Goal: Task Accomplishment & Management: Manage account settings

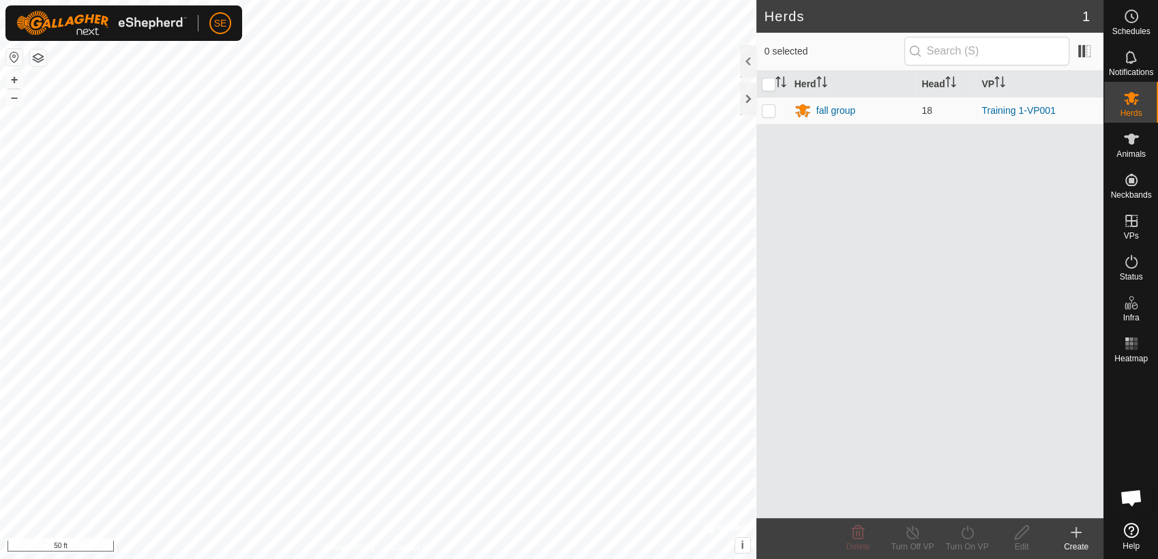
scroll to position [1093, 0]
click at [468, 0] on html "SE Schedules Notifications Herds Animals Neckbands VPs Status Infra Heatmap Hel…" at bounding box center [579, 279] width 1158 height 559
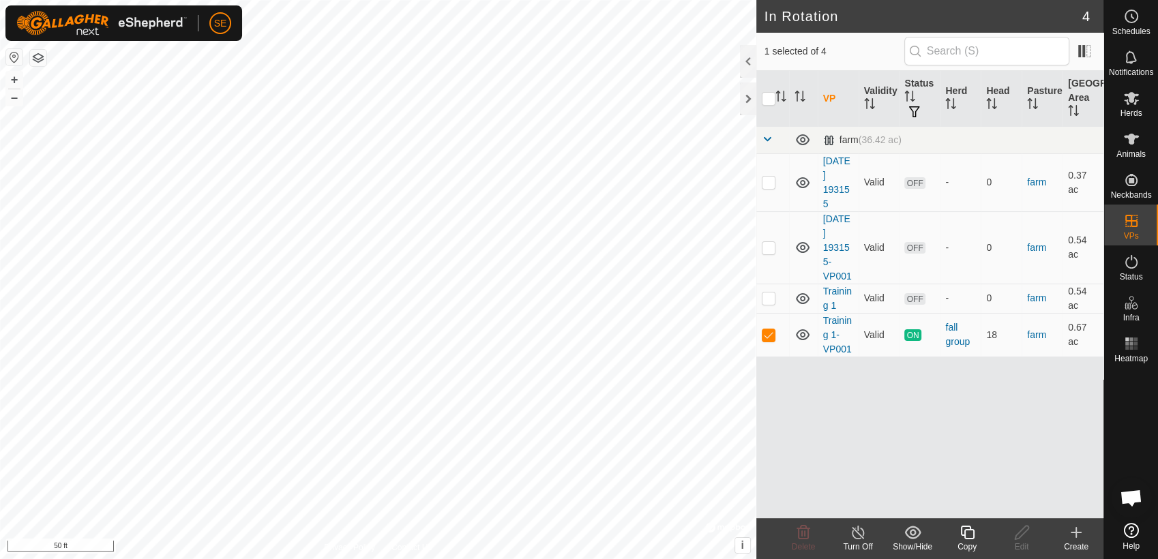
checkbox input "true"
checkbox input "false"
checkbox input "true"
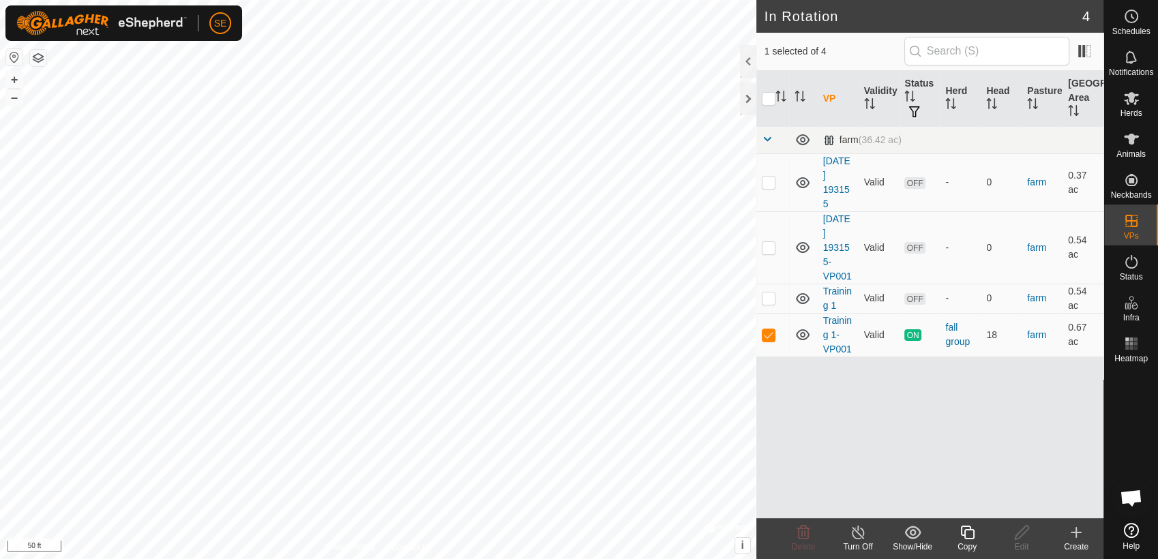
click at [967, 533] on icon at bounding box center [967, 532] width 17 height 16
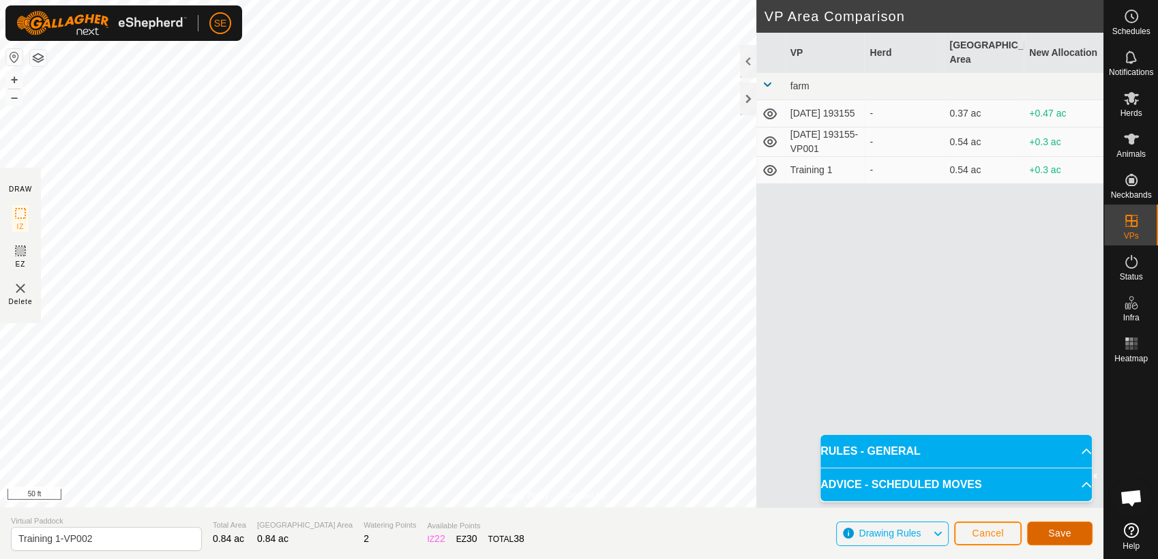
click at [1054, 530] on span "Save" at bounding box center [1059, 533] width 23 height 11
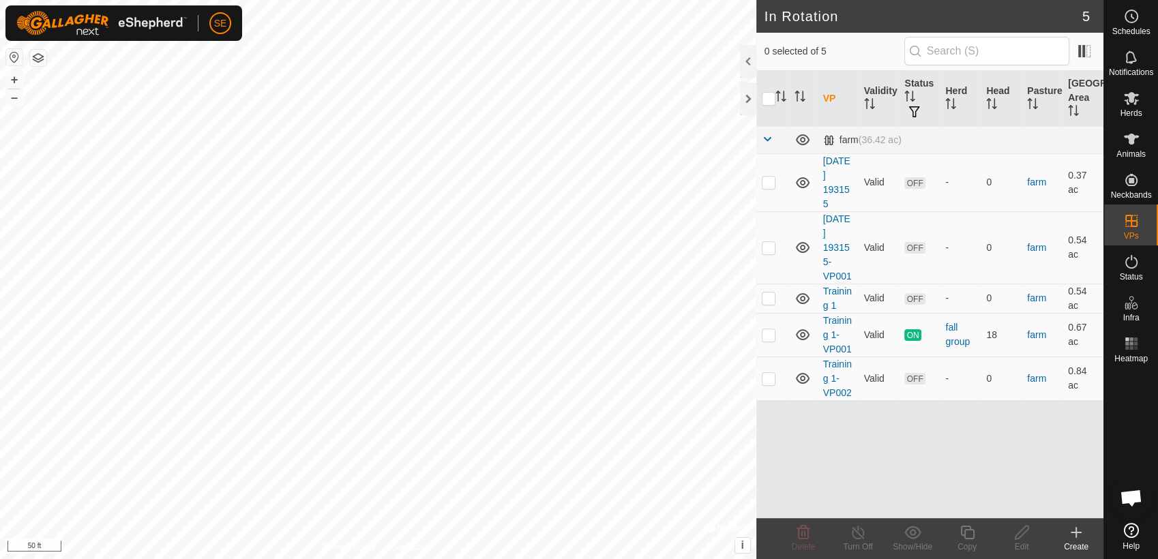
checkbox input "true"
click at [1027, 530] on icon at bounding box center [1021, 532] width 17 height 16
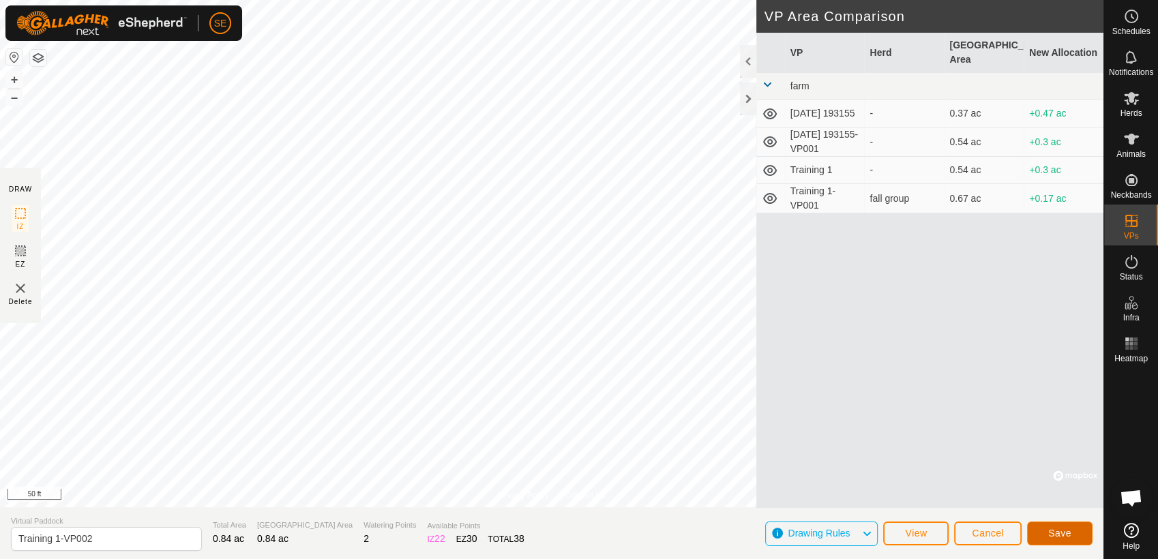
click at [1065, 536] on span "Save" at bounding box center [1059, 533] width 23 height 11
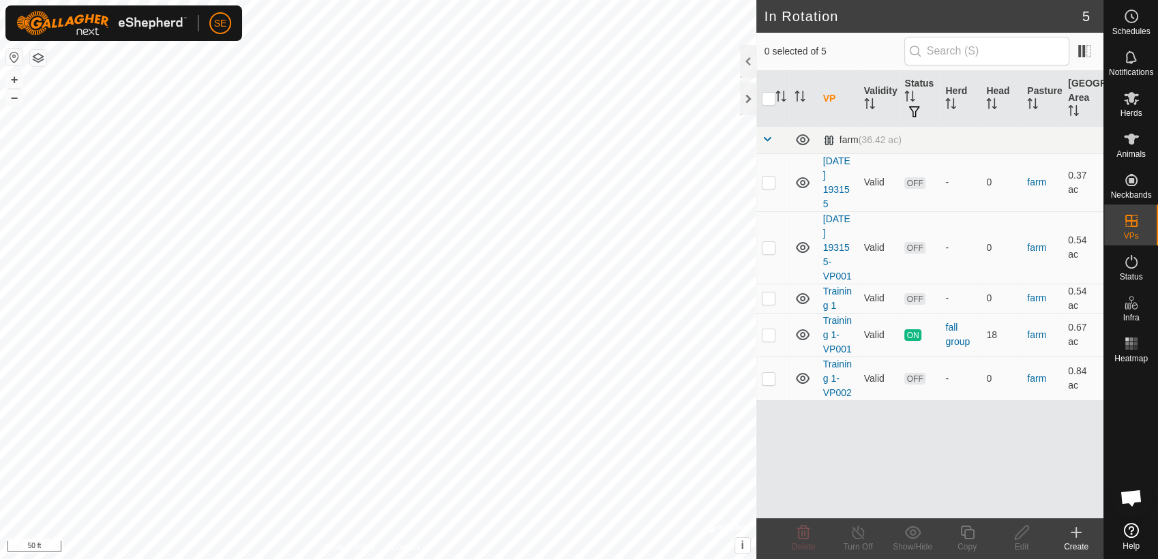
checkbox input "true"
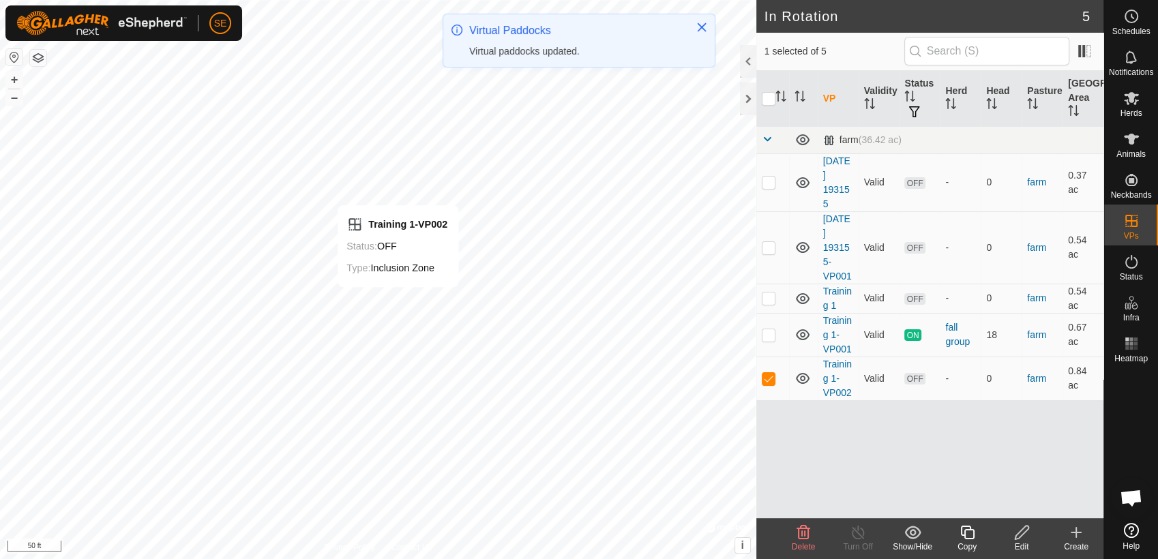
click at [1022, 537] on icon at bounding box center [1021, 532] width 17 height 16
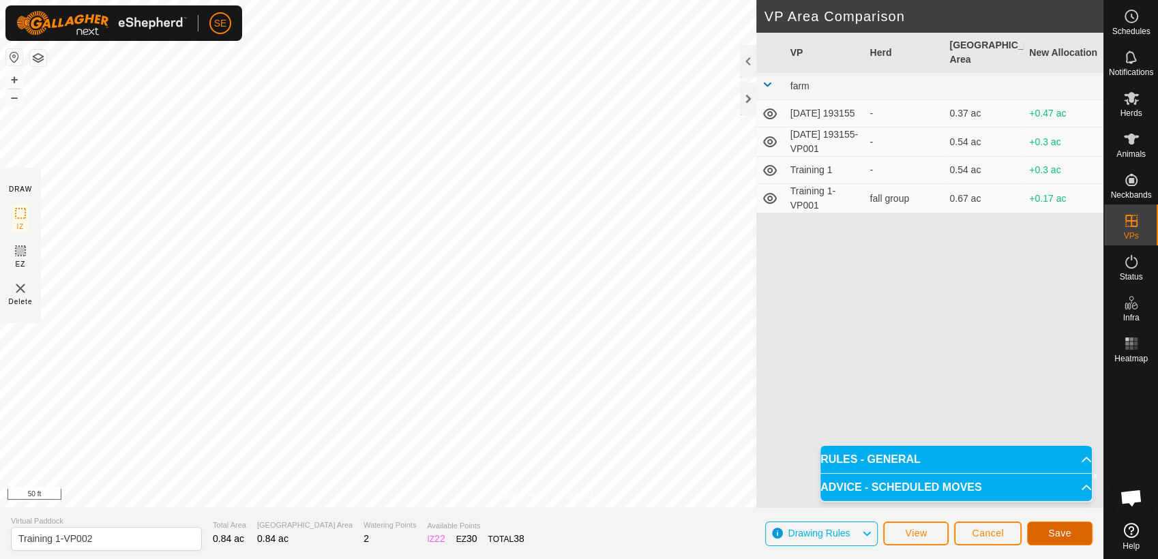
click at [1050, 537] on span "Save" at bounding box center [1059, 533] width 23 height 11
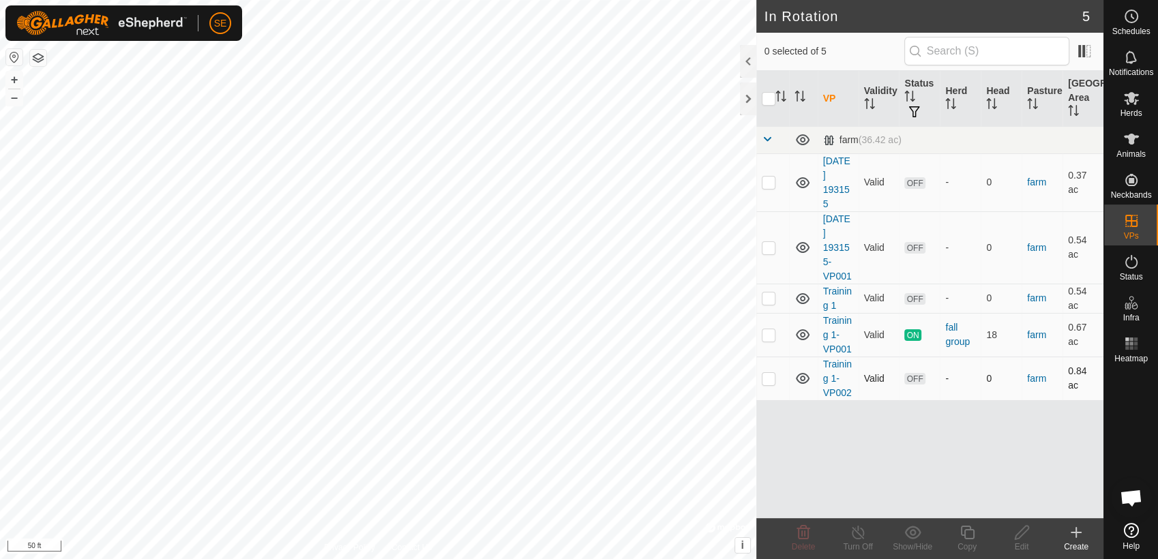
click at [764, 377] on p-checkbox at bounding box center [769, 378] width 14 height 11
checkbox input "true"
click at [967, 539] on icon at bounding box center [967, 533] width 14 height 14
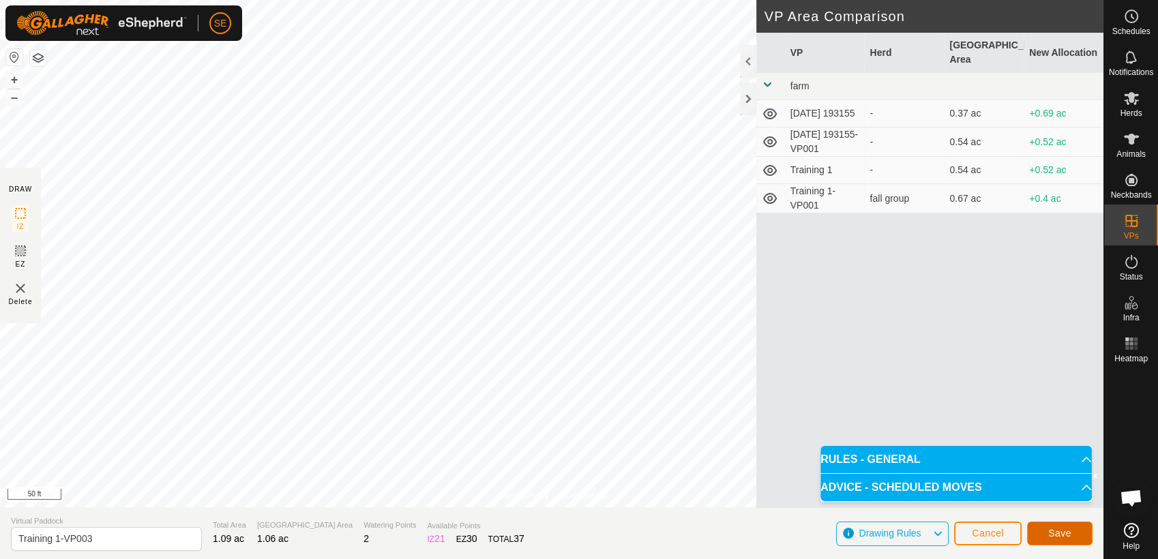
click at [1073, 532] on button "Save" at bounding box center [1059, 534] width 65 height 24
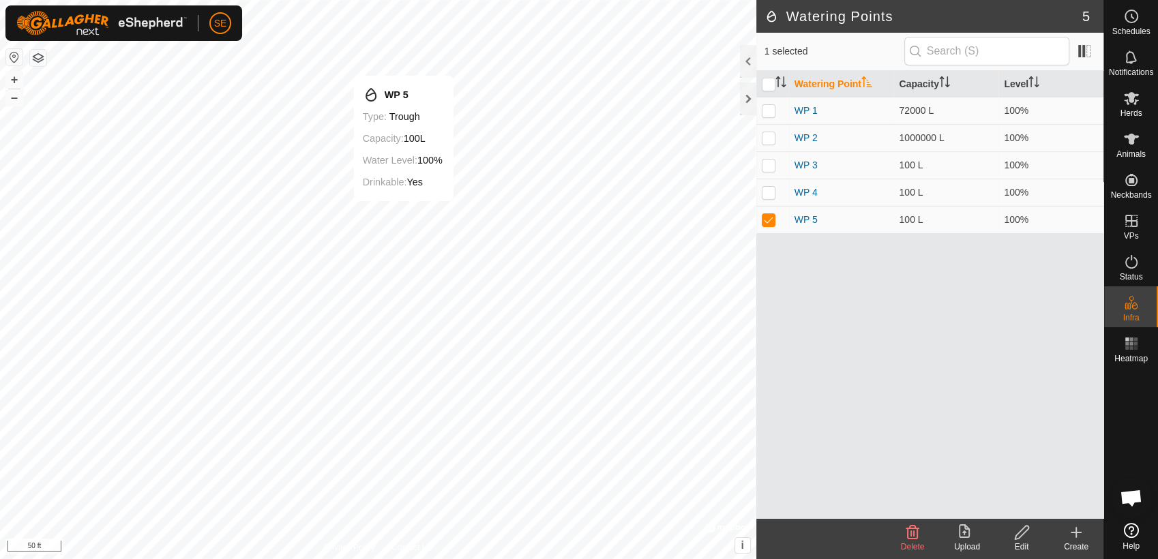
drag, startPoint x: 449, startPoint y: 379, endPoint x: 910, endPoint y: 532, distance: 486.4
click at [910, 532] on icon at bounding box center [912, 533] width 13 height 14
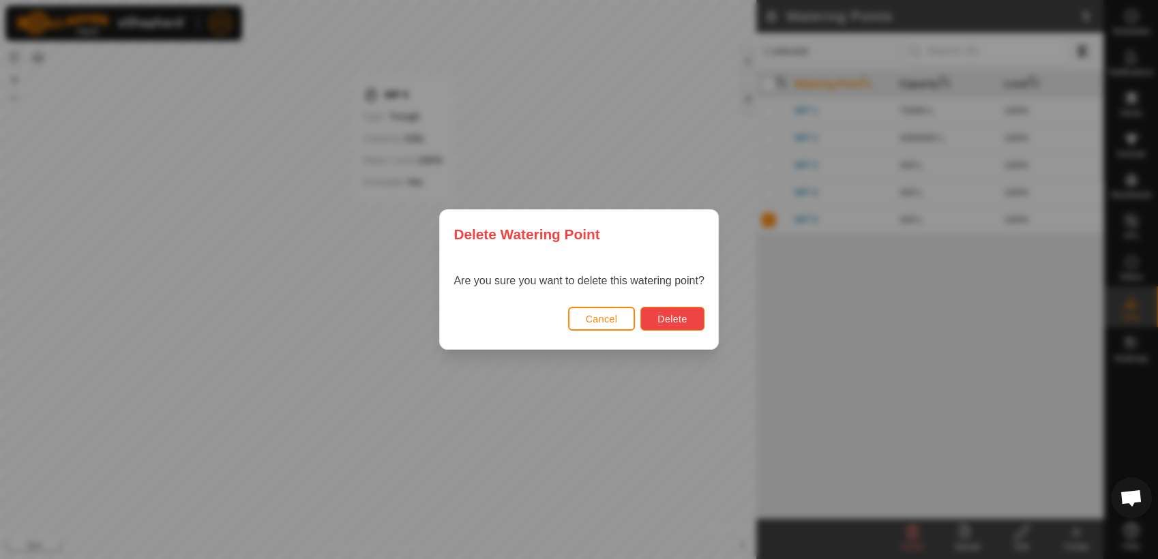
click at [657, 319] on span "Delete" at bounding box center [671, 319] width 29 height 11
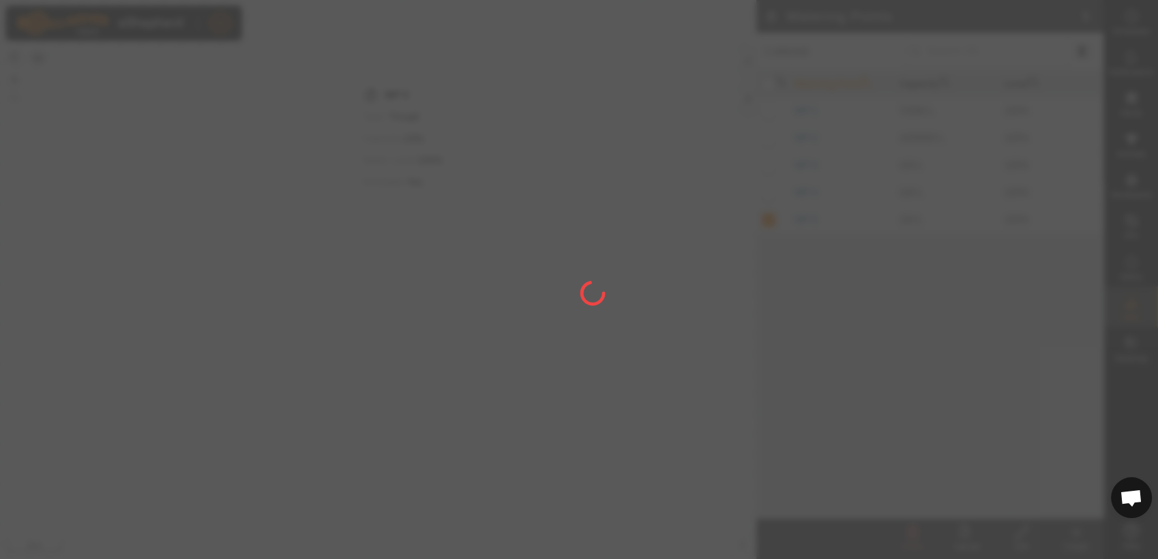
checkbox input "false"
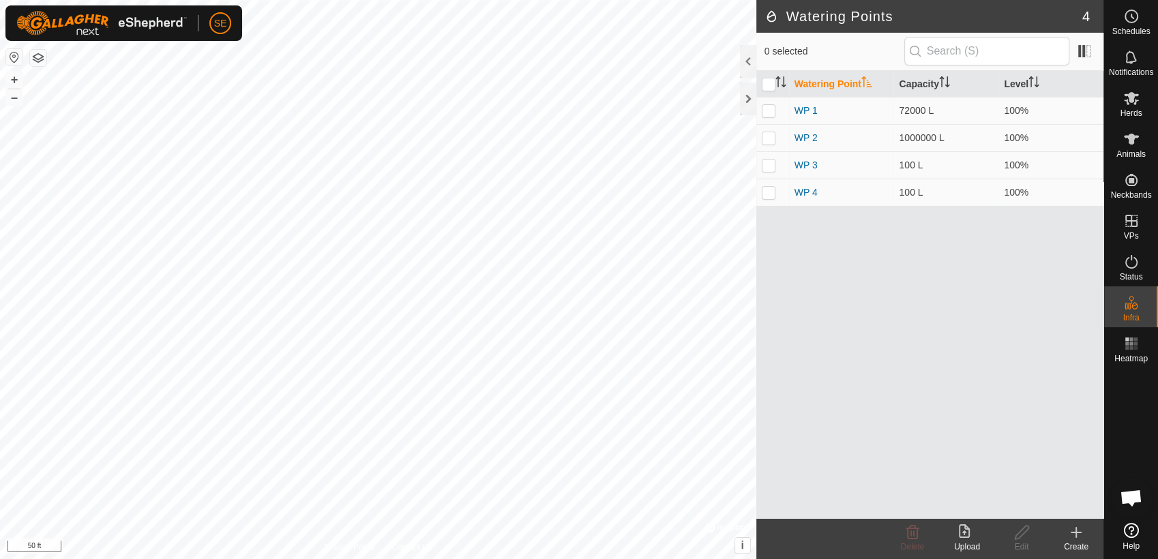
scroll to position [1093, 0]
